Goal: Information Seeking & Learning: Understand process/instructions

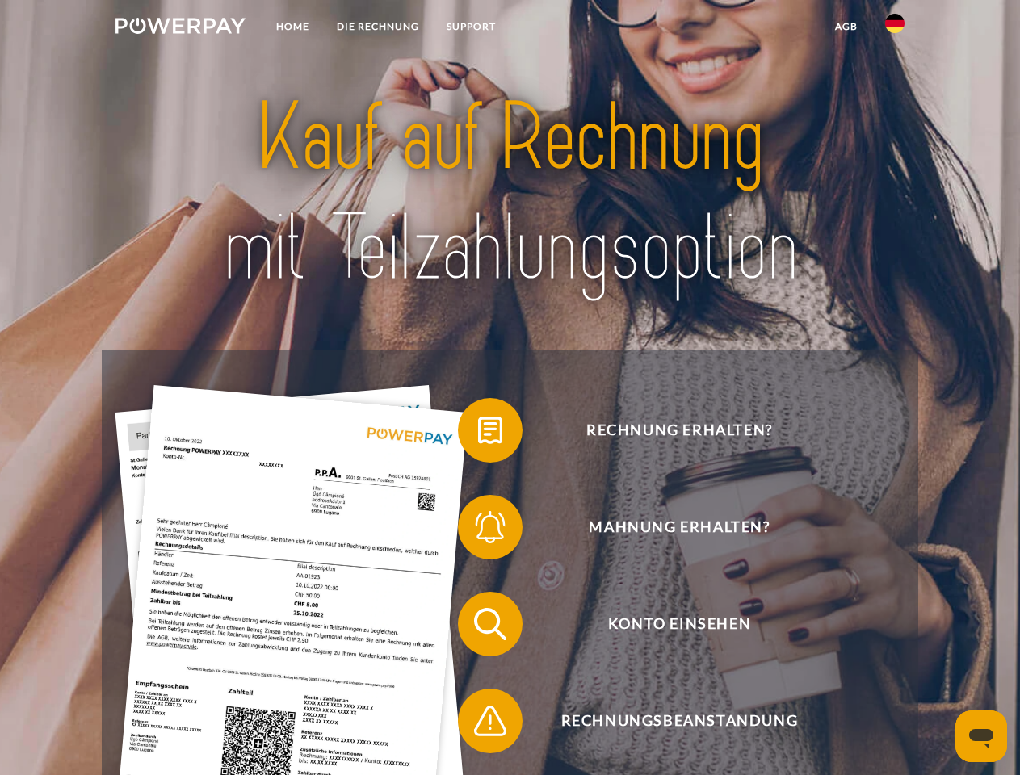
click at [180, 28] on img at bounding box center [181, 26] width 130 height 16
click at [895, 28] on img at bounding box center [894, 23] width 19 height 19
click at [846, 27] on link "agb" at bounding box center [847, 26] width 50 height 29
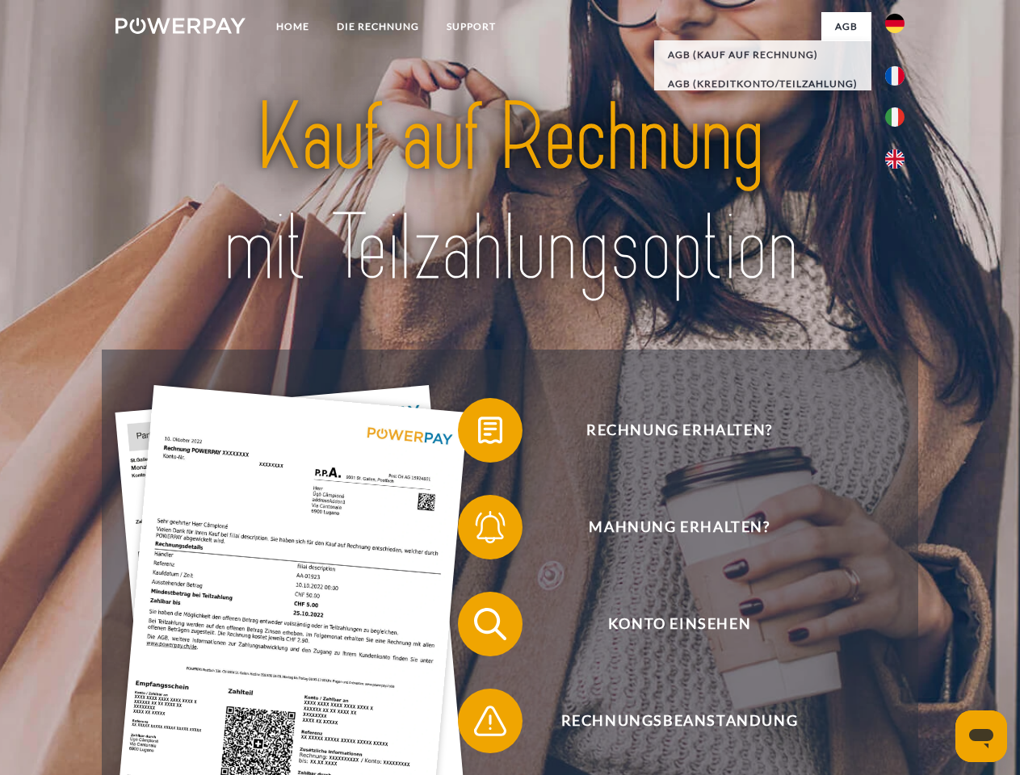
click at [478, 434] on span at bounding box center [466, 430] width 81 height 81
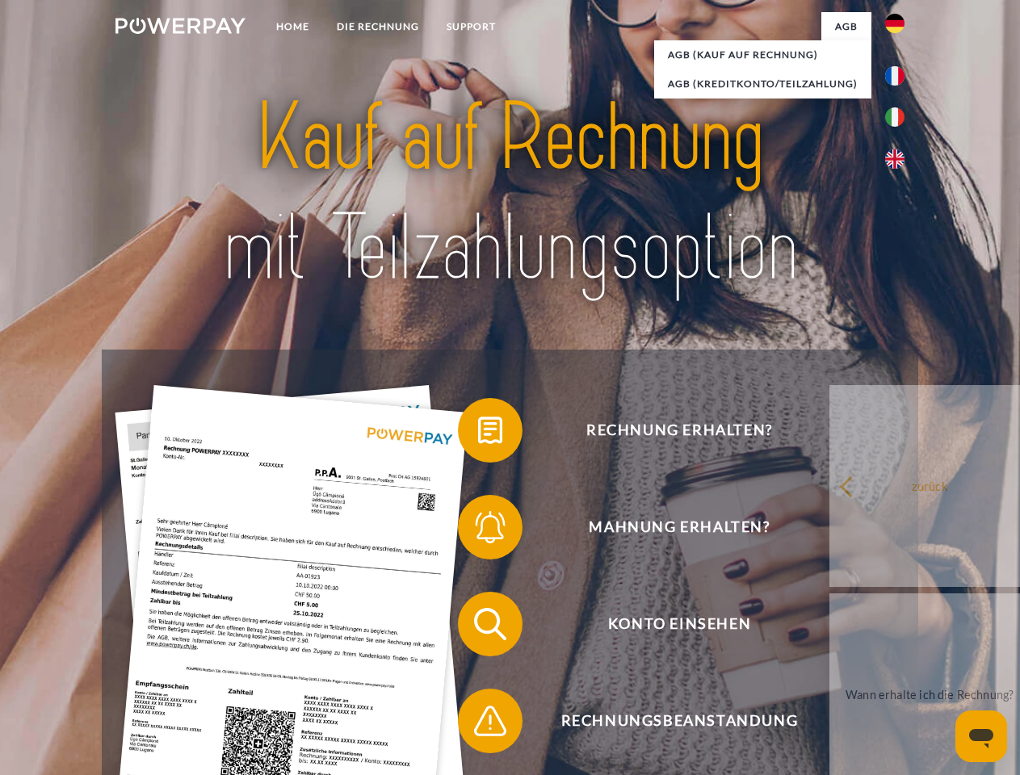
click at [478, 531] on span at bounding box center [466, 527] width 81 height 81
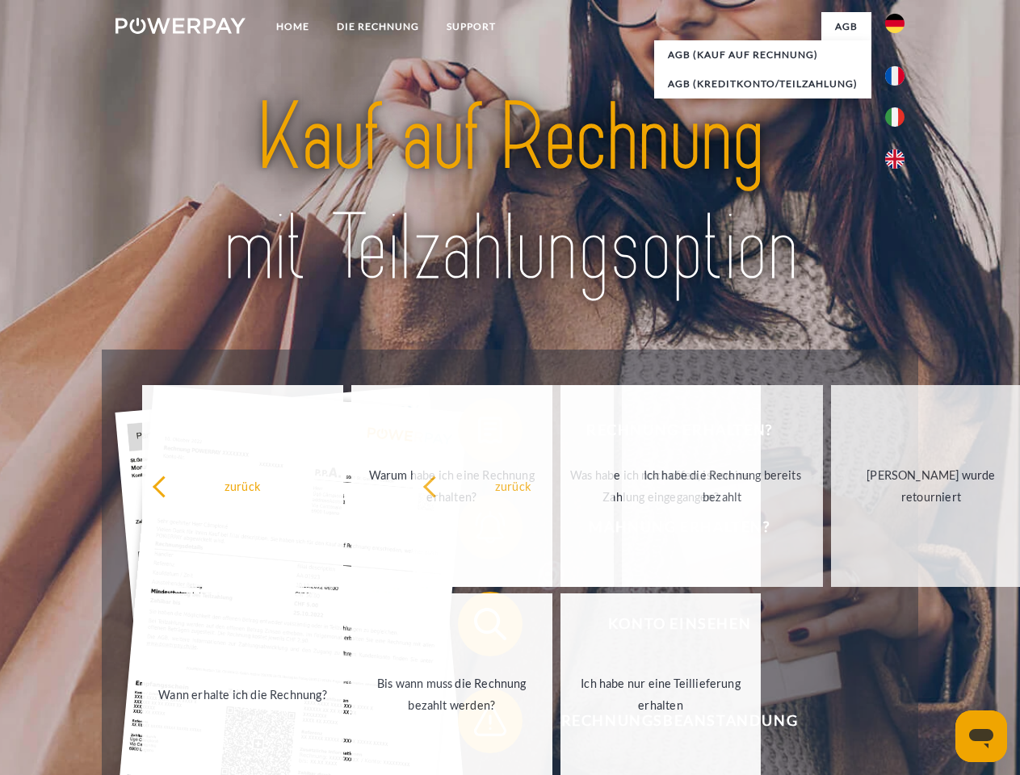
click at [478, 725] on span at bounding box center [466, 721] width 81 height 81
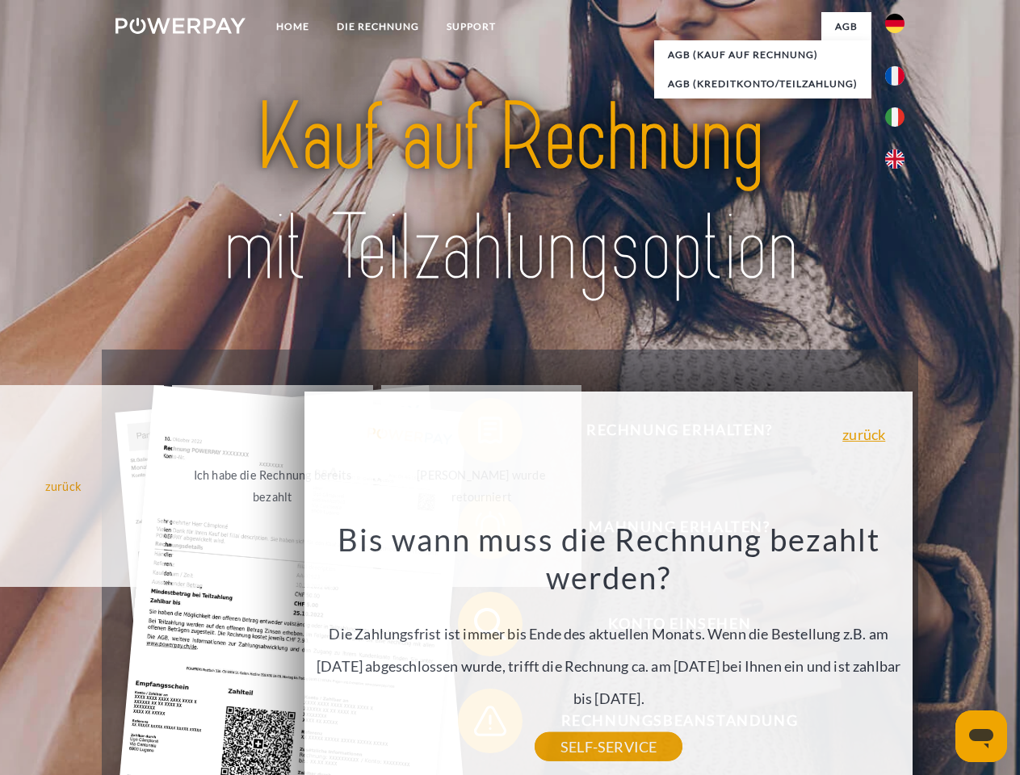
click at [981, 737] on icon "Messaging-Fenster öffnen" at bounding box center [981, 738] width 24 height 19
